Goal: Task Accomplishment & Management: Manage account settings

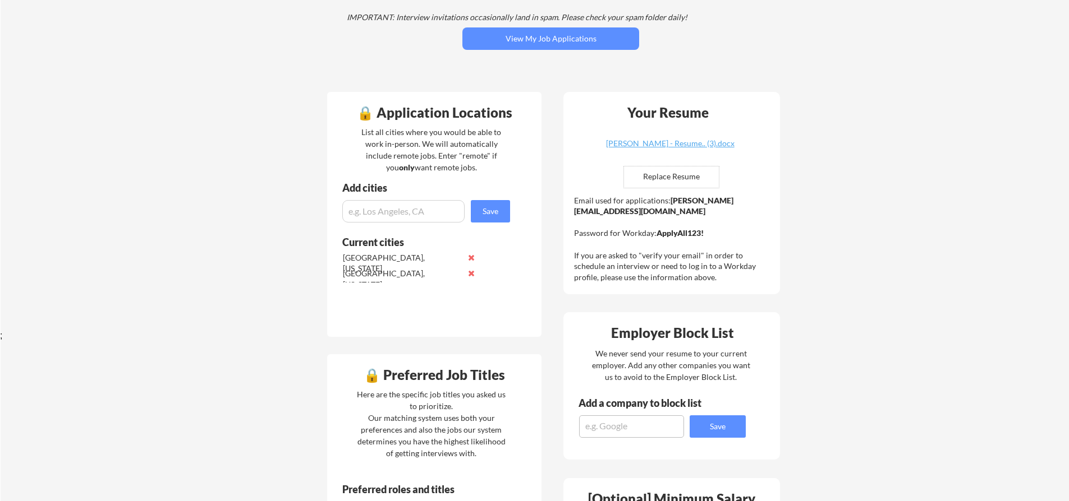
scroll to position [168, 0]
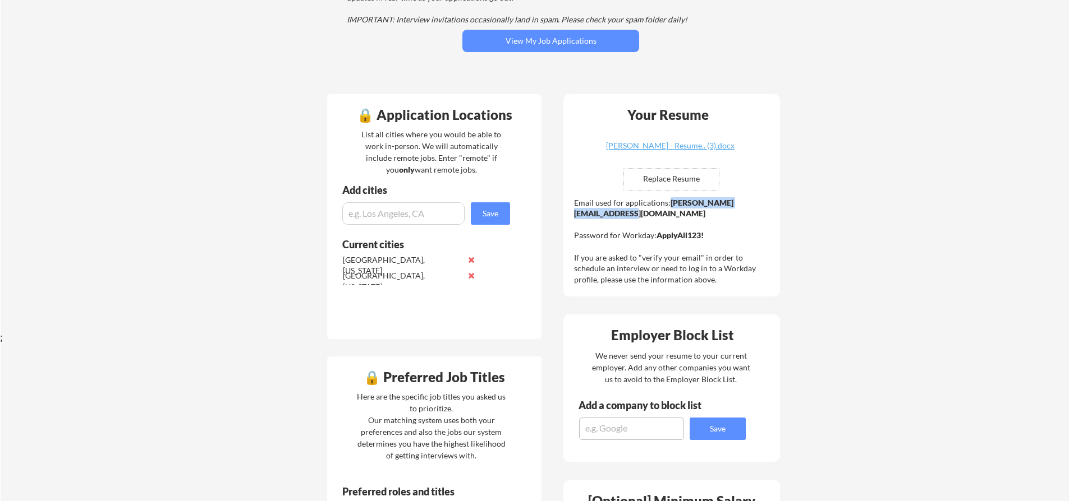
drag, startPoint x: 705, startPoint y: 216, endPoint x: 576, endPoint y: 217, distance: 129.6
click at [576, 217] on div "Email used for applications: [PERSON_NAME][EMAIL_ADDRESS][DOMAIN_NAME] Password…" at bounding box center [673, 241] width 198 height 88
copy strong "[PERSON_NAME][EMAIL_ADDRESS][DOMAIN_NAME]"
drag, startPoint x: 719, startPoint y: 235, endPoint x: 658, endPoint y: 241, distance: 61.4
click at [658, 241] on div "Email used for applications: [PERSON_NAME][EMAIL_ADDRESS][DOMAIN_NAME] Password…" at bounding box center [673, 241] width 198 height 88
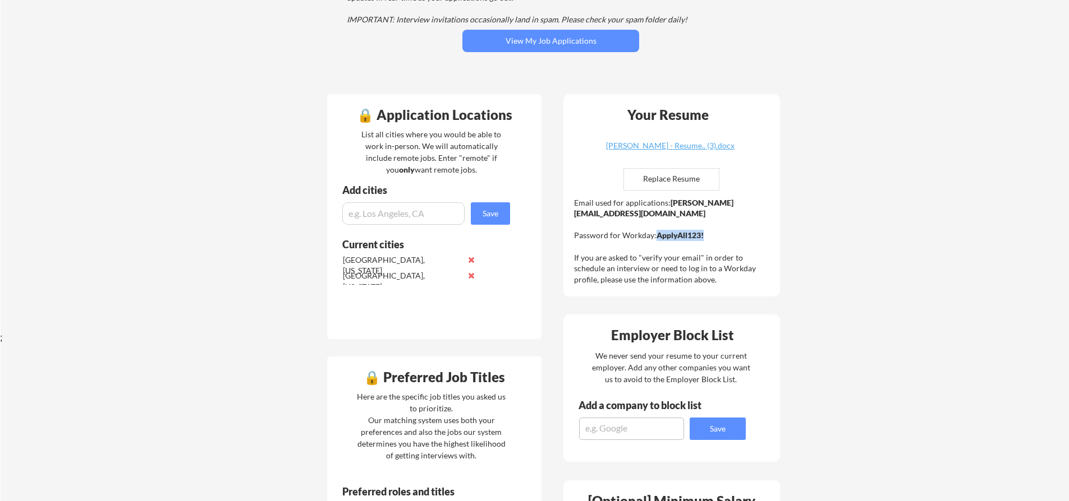
copy strong "ApplyAll123!"
